Goal: Task Accomplishment & Management: Complete application form

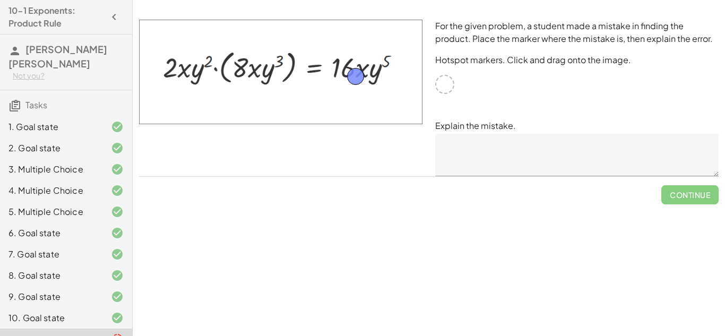
drag, startPoint x: 449, startPoint y: 89, endPoint x: 360, endPoint y: 80, distance: 89.6
click at [482, 158] on textarea at bounding box center [576, 155] width 283 height 42
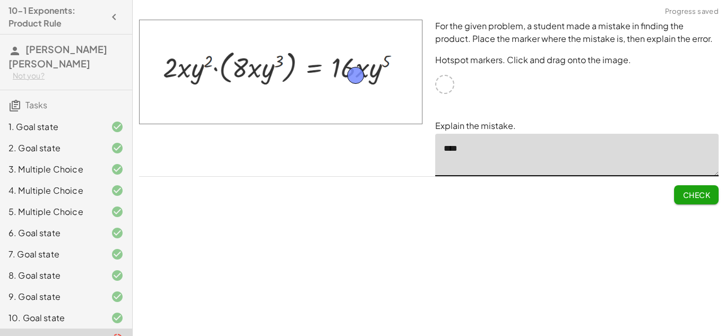
click at [702, 199] on span "Check" at bounding box center [696, 195] width 28 height 10
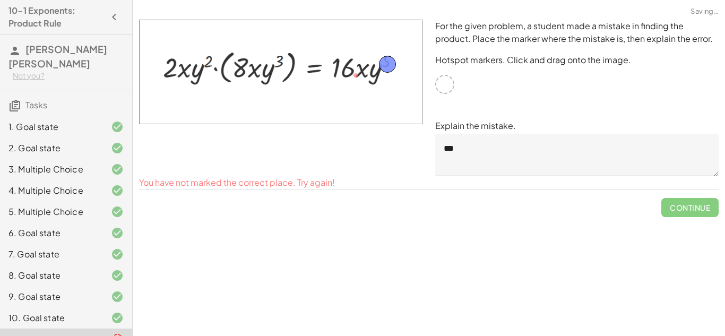
drag, startPoint x: 355, startPoint y: 74, endPoint x: 387, endPoint y: 63, distance: 33.7
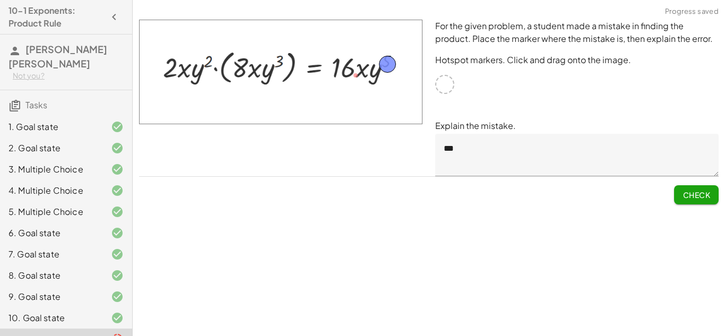
click at [691, 201] on button "Check" at bounding box center [696, 194] width 45 height 19
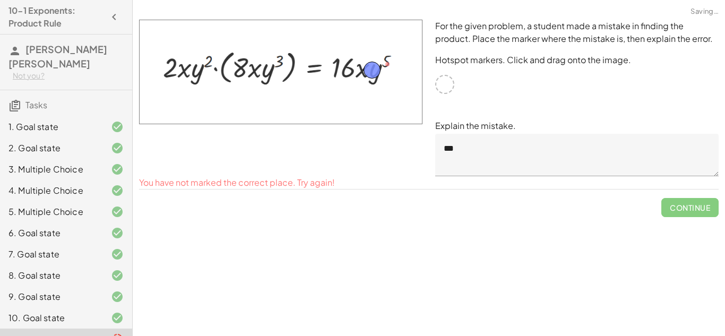
drag, startPoint x: 384, startPoint y: 65, endPoint x: 368, endPoint y: 72, distance: 17.1
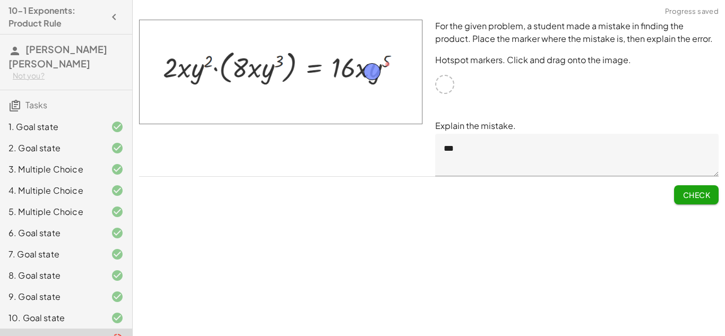
click at [683, 194] on span "Check" at bounding box center [696, 195] width 28 height 10
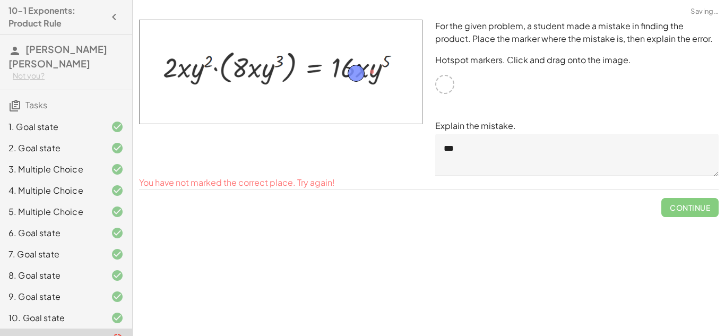
drag, startPoint x: 364, startPoint y: 67, endPoint x: 349, endPoint y: 69, distance: 16.0
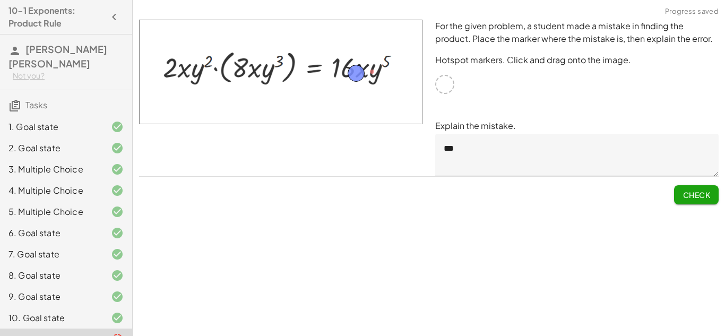
click at [708, 202] on button "Check" at bounding box center [696, 194] width 45 height 19
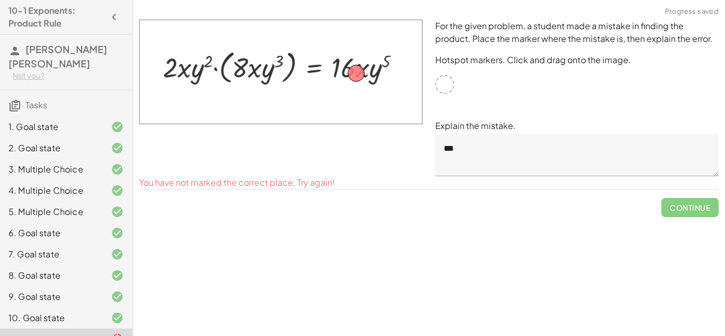
drag, startPoint x: 363, startPoint y: 81, endPoint x: 315, endPoint y: 88, distance: 48.8
click at [315, 88] on img at bounding box center [280, 72] width 283 height 105
drag, startPoint x: 355, startPoint y: 76, endPoint x: 316, endPoint y: 71, distance: 40.1
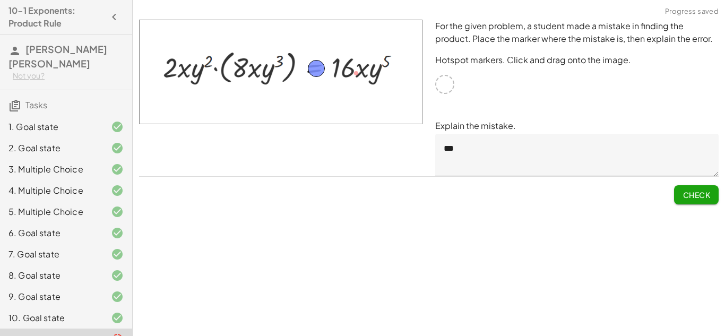
click at [674, 195] on button "Check" at bounding box center [696, 194] width 45 height 19
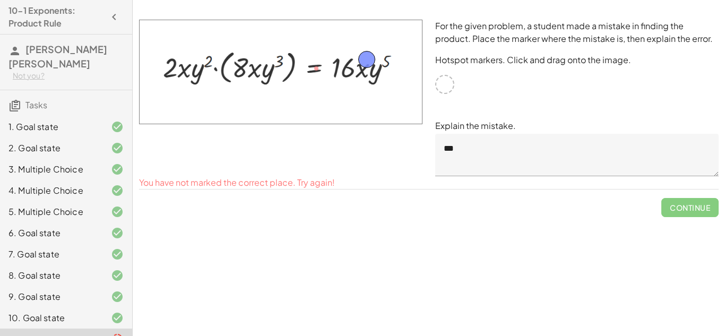
drag, startPoint x: 324, startPoint y: 69, endPoint x: 374, endPoint y: 60, distance: 51.2
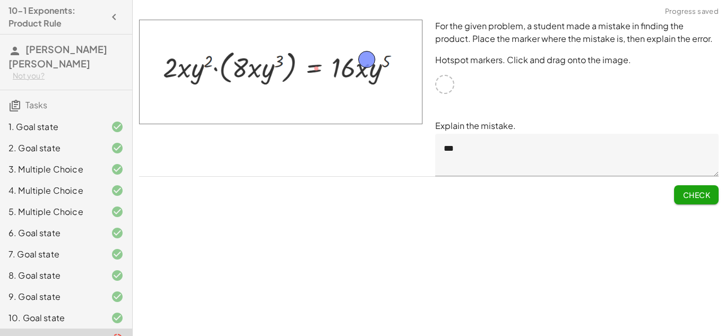
click at [697, 202] on button "Check" at bounding box center [696, 194] width 45 height 19
click at [560, 156] on textarea "***" at bounding box center [576, 155] width 283 height 42
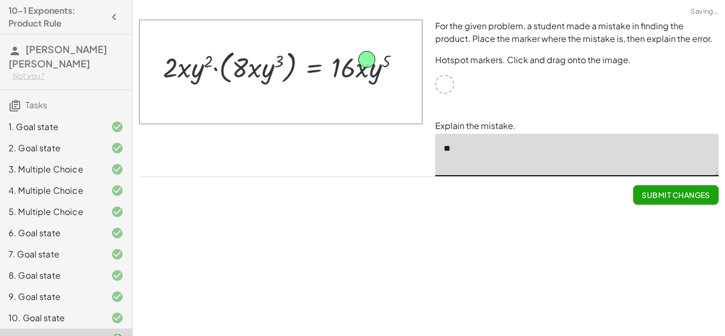
type textarea "*"
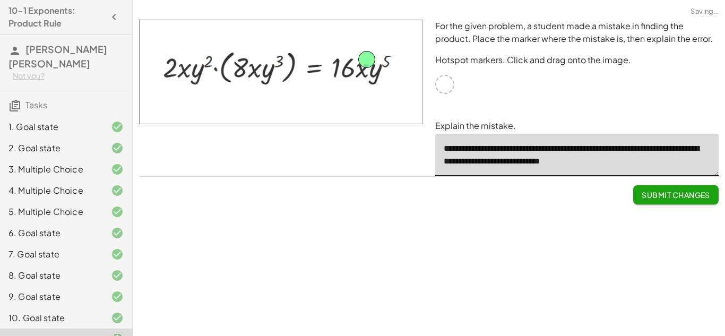
scroll to position [3, 0]
click at [692, 189] on button "Submit Changes" at bounding box center [675, 194] width 85 height 19
type textarea "**********"
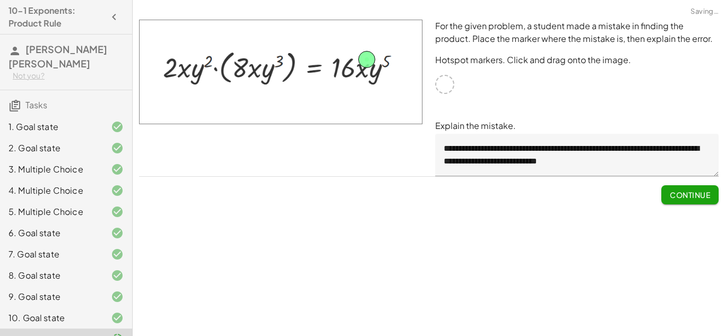
click at [689, 193] on span "Continue" at bounding box center [690, 195] width 40 height 10
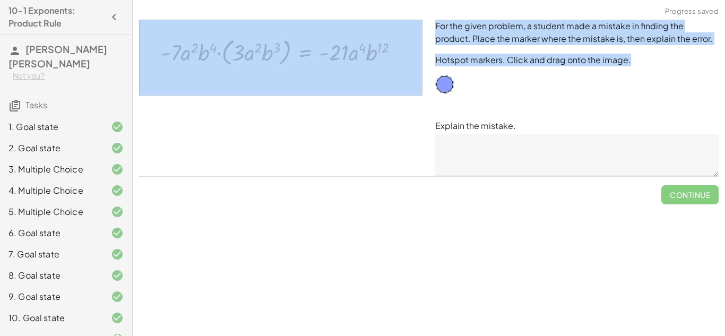
drag, startPoint x: 451, startPoint y: 76, endPoint x: 385, endPoint y: 58, distance: 68.7
click at [385, 58] on div "For the given problem, a student made a mistake in finding the product. Place t…" at bounding box center [429, 97] width 592 height 169
click at [506, 105] on div "For the given problem, a student made a mistake in finding the product. Place t…" at bounding box center [577, 97] width 296 height 169
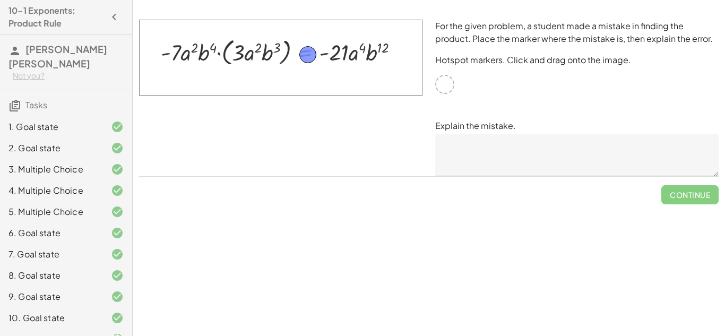
drag, startPoint x: 440, startPoint y: 86, endPoint x: 303, endPoint y: 57, distance: 139.9
click at [451, 149] on textarea at bounding box center [576, 155] width 283 height 42
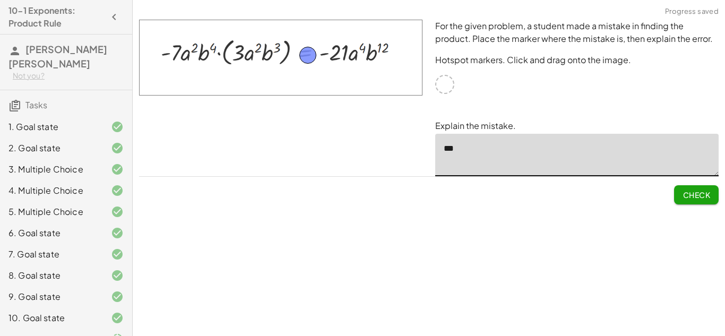
click at [692, 190] on span "Check" at bounding box center [696, 195] width 28 height 10
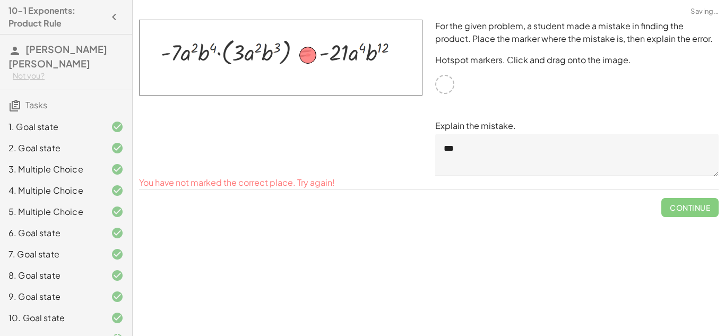
drag, startPoint x: 311, startPoint y: 65, endPoint x: 338, endPoint y: 60, distance: 28.0
click at [338, 60] on img at bounding box center [280, 58] width 283 height 76
drag, startPoint x: 306, startPoint y: 53, endPoint x: 334, endPoint y: 55, distance: 28.7
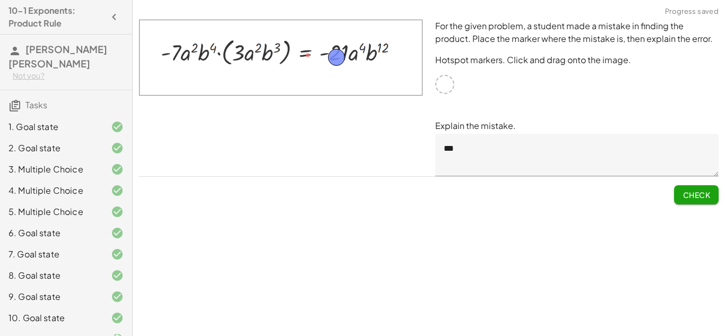
click at [692, 199] on span "Check" at bounding box center [696, 195] width 28 height 10
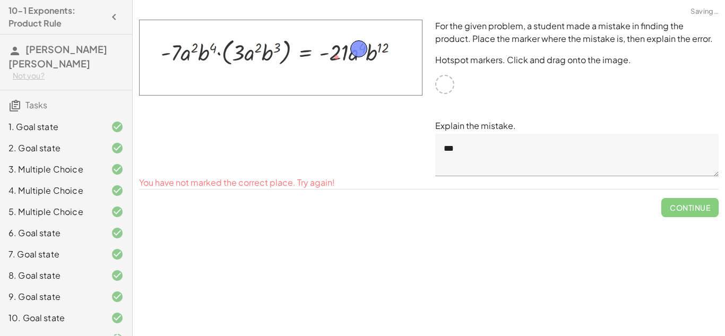
drag, startPoint x: 334, startPoint y: 56, endPoint x: 357, endPoint y: 48, distance: 24.8
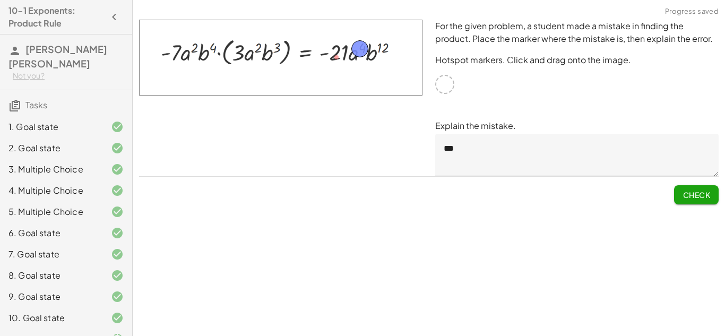
click at [708, 194] on span "Check" at bounding box center [696, 195] width 28 height 10
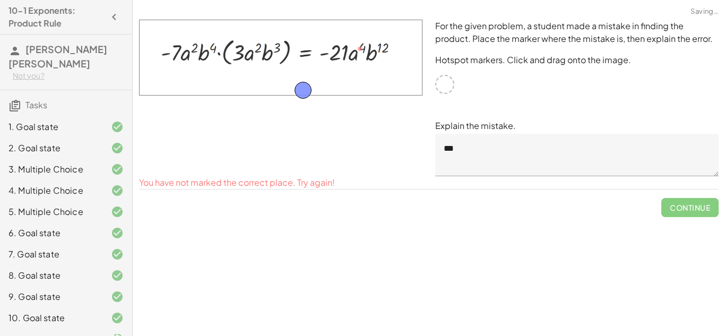
drag, startPoint x: 360, startPoint y: 46, endPoint x: 303, endPoint y: 87, distance: 70.2
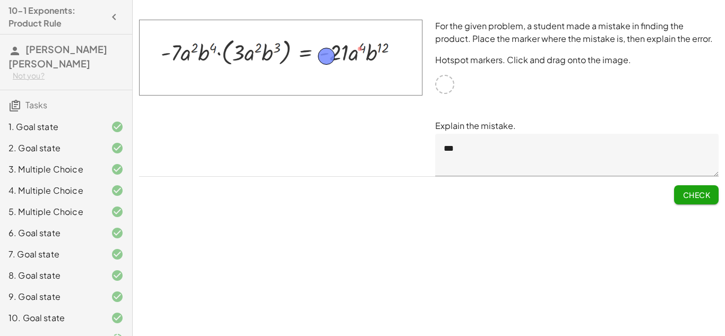
drag, startPoint x: 304, startPoint y: 86, endPoint x: 327, endPoint y: 53, distance: 41.2
click at [700, 199] on button "Check" at bounding box center [696, 194] width 45 height 19
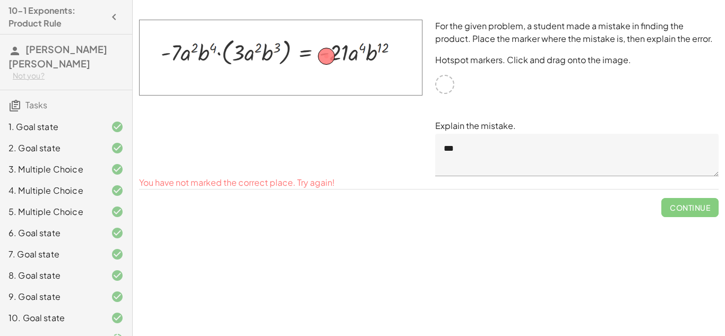
drag, startPoint x: 317, startPoint y: 58, endPoint x: 355, endPoint y: 48, distance: 39.9
click at [355, 48] on img at bounding box center [280, 58] width 283 height 76
drag, startPoint x: 323, startPoint y: 52, endPoint x: 380, endPoint y: 41, distance: 58.3
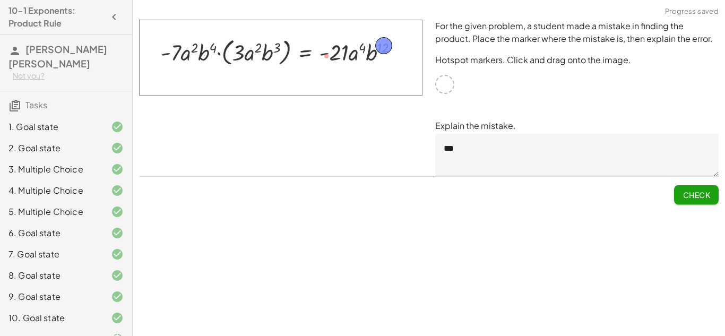
click at [710, 196] on button "Check" at bounding box center [696, 194] width 45 height 19
click at [590, 173] on textarea "***" at bounding box center [576, 155] width 283 height 42
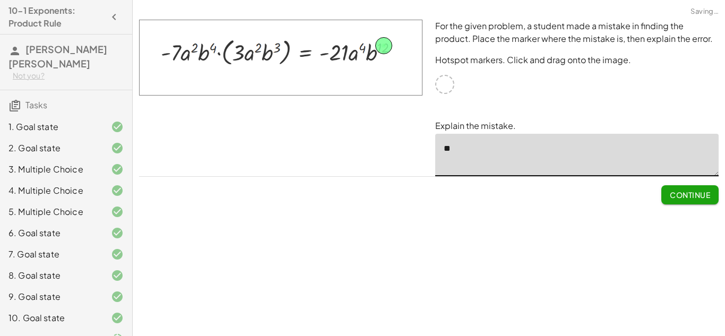
type textarea "*"
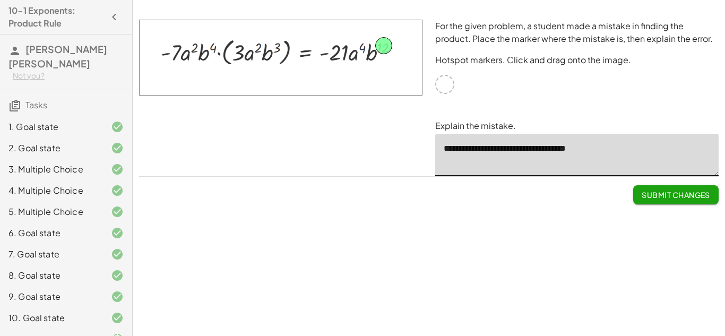
type textarea "**********"
click at [636, 188] on button "Submit Changes" at bounding box center [675, 194] width 85 height 19
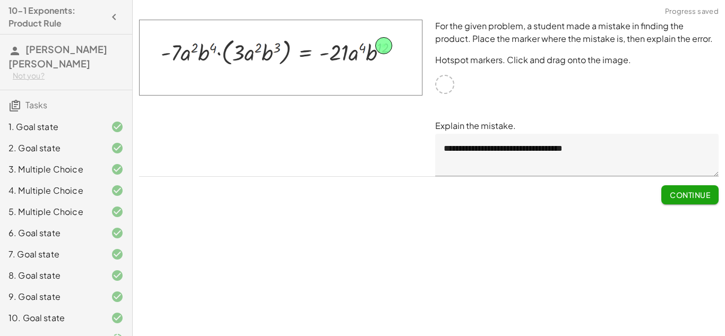
click at [702, 203] on button "Continue" at bounding box center [689, 194] width 57 height 19
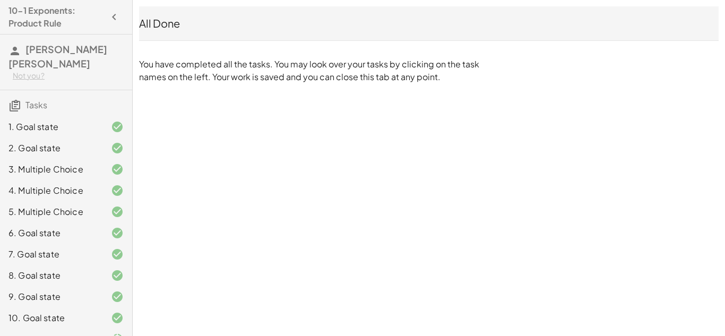
scroll to position [26, 0]
